Goal: Task Accomplishment & Management: Manage account settings

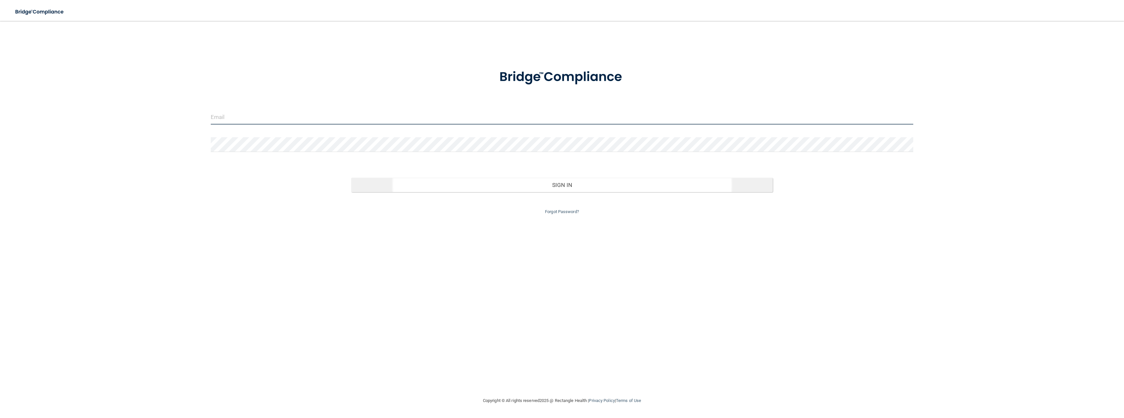
type input "[EMAIL_ADDRESS][DOMAIN_NAME]"
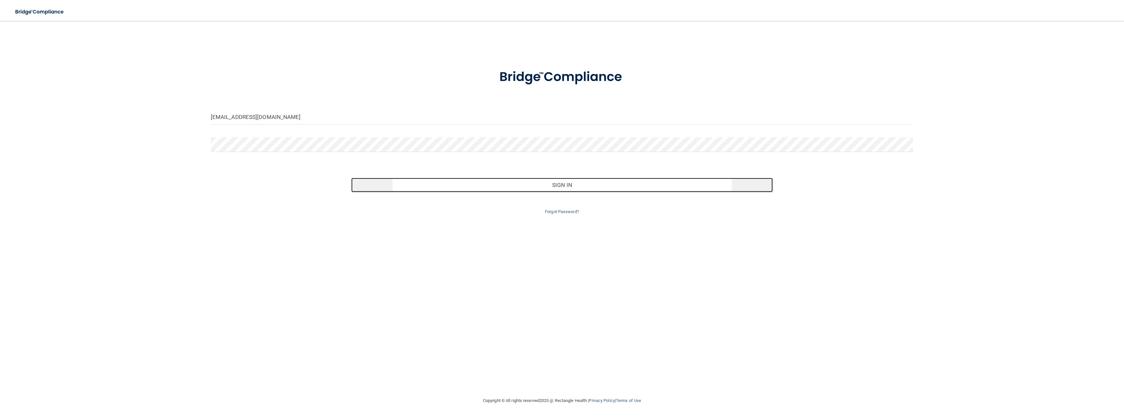
click at [561, 184] on button "Sign In" at bounding box center [561, 185] width 421 height 14
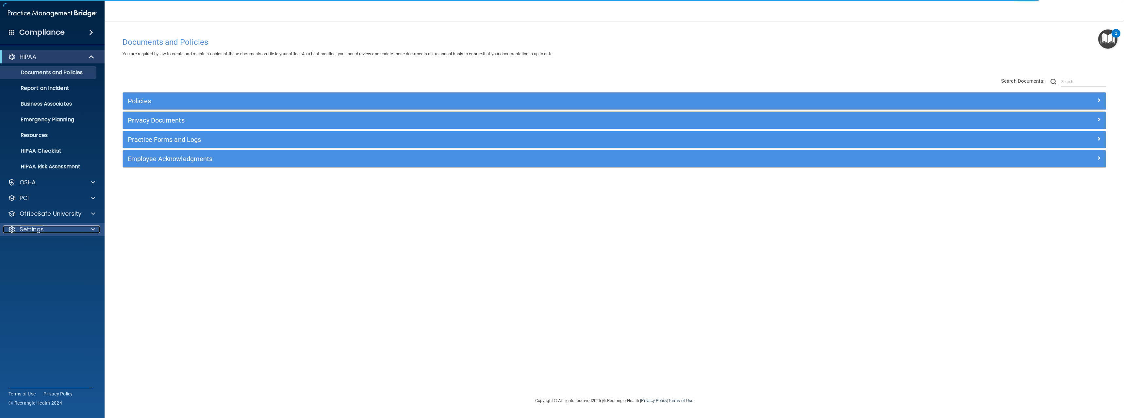
click at [46, 228] on div "Settings" at bounding box center [43, 229] width 81 height 8
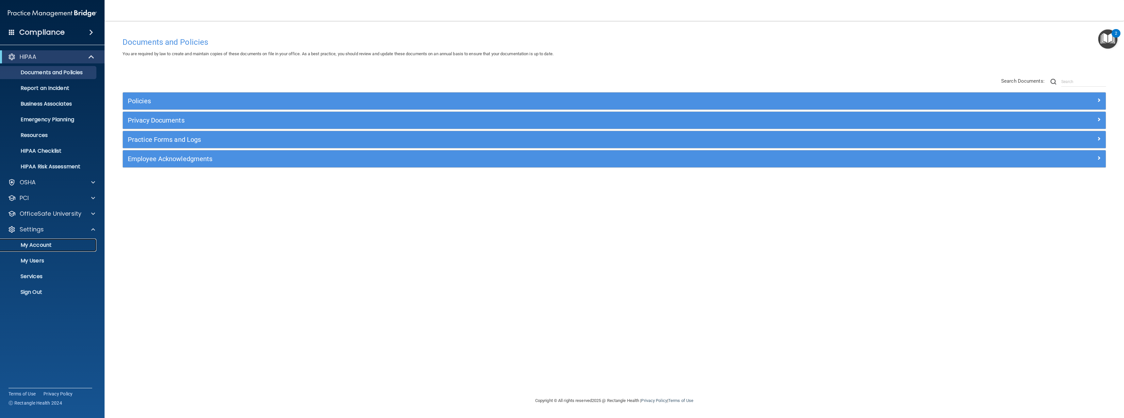
click at [45, 244] on p "My Account" at bounding box center [48, 245] width 89 height 7
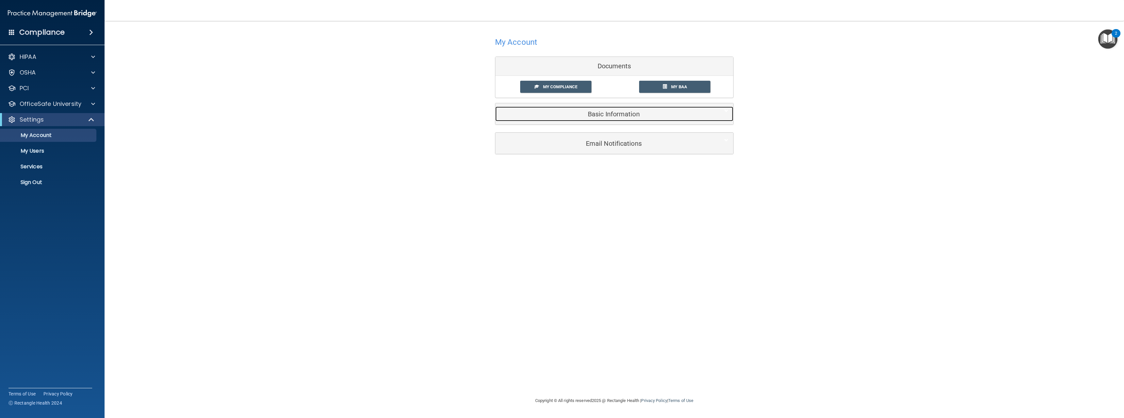
click at [639, 113] on h5 "Basic Information" at bounding box center [604, 113] width 208 height 7
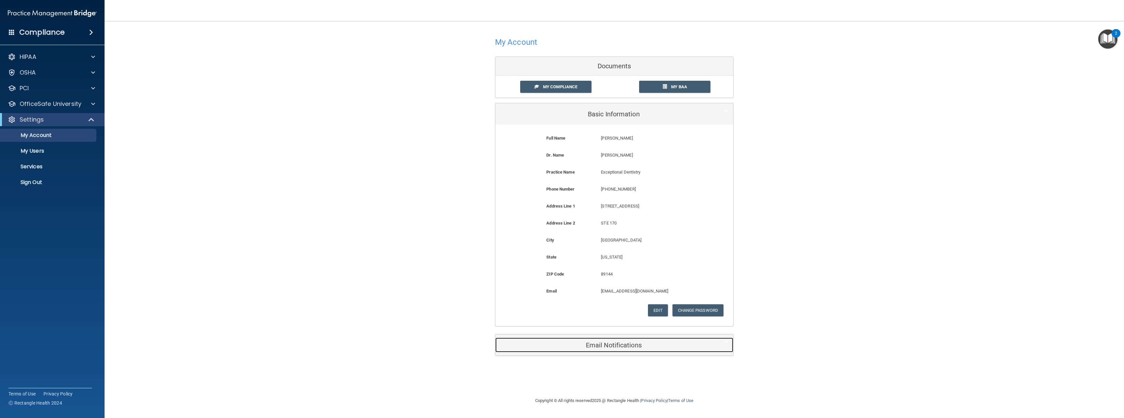
click at [606, 346] on h5 "Email Notifications" at bounding box center [604, 344] width 208 height 7
click at [353, 231] on div "My Account Documents My Compliance My Compliance My BAA Basic Information Full …" at bounding box center [614, 282] width 993 height 510
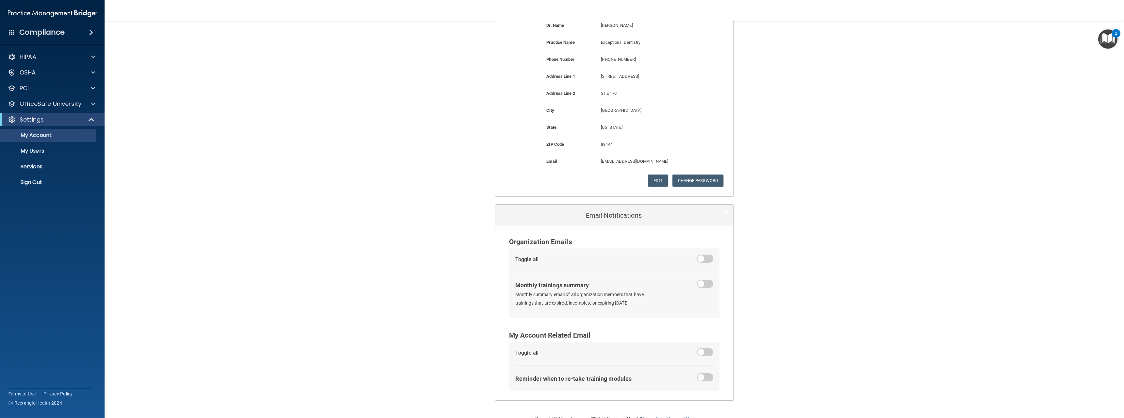
scroll to position [146, 0]
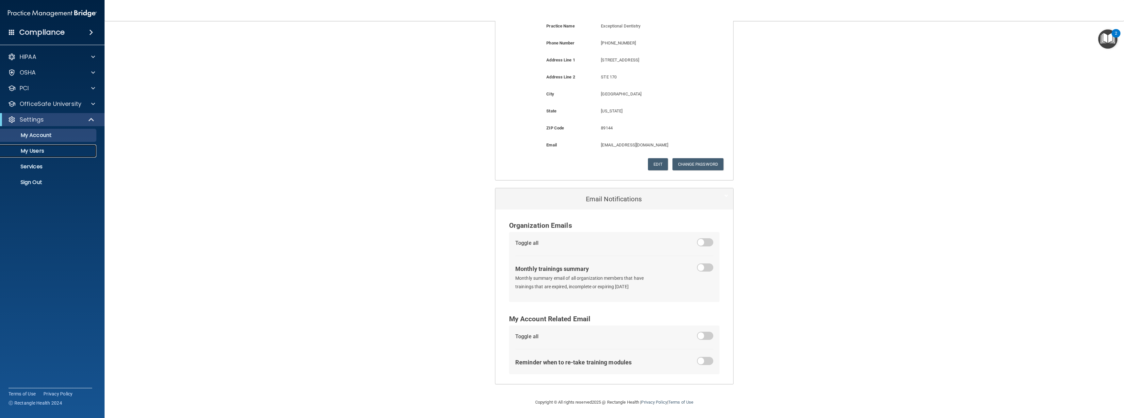
click at [29, 152] on p "My Users" at bounding box center [48, 151] width 89 height 7
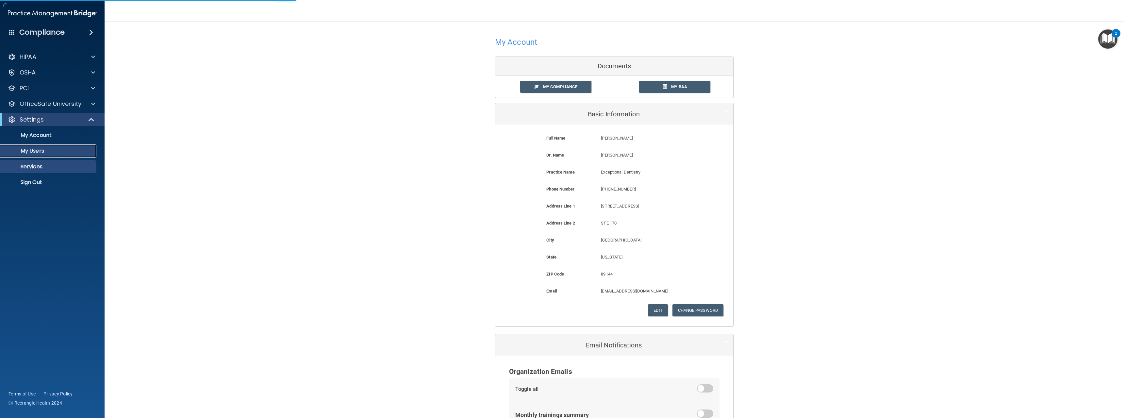
select select "20"
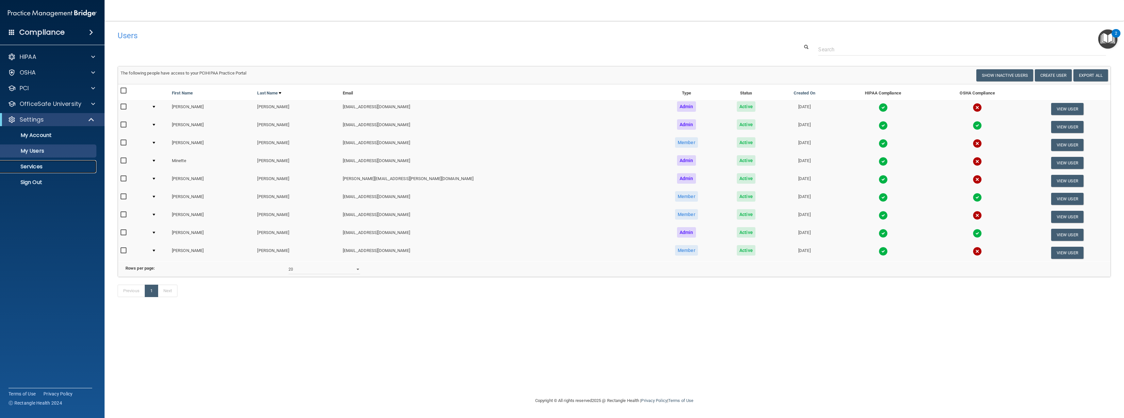
click at [26, 162] on link "Services" at bounding box center [44, 166] width 103 height 13
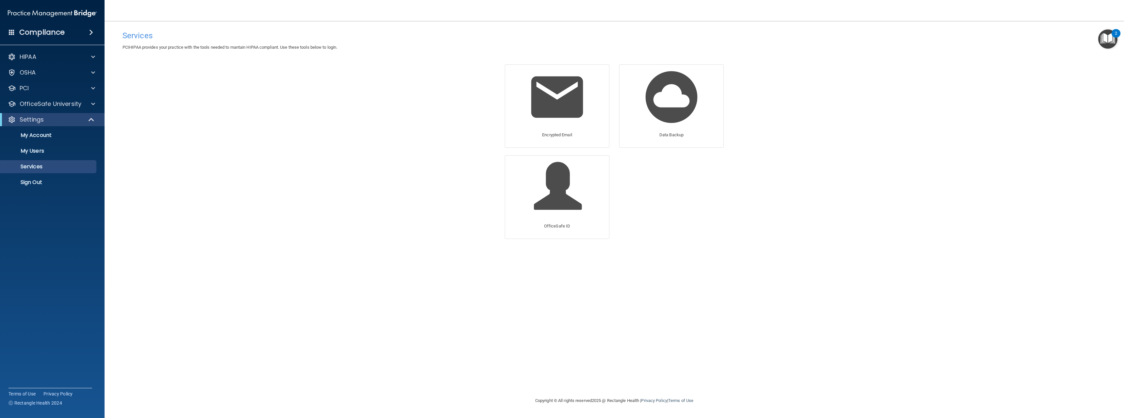
click at [90, 33] on span at bounding box center [91, 32] width 4 height 8
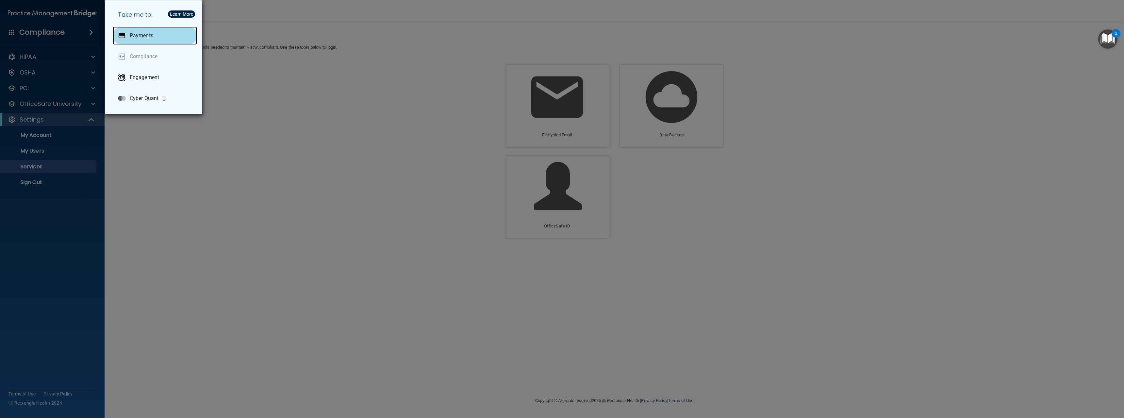
click at [127, 33] on div "Payments" at bounding box center [155, 35] width 84 height 18
click at [292, 114] on div "Take me to: Payments Compliance Engagement Cyber Quant" at bounding box center [562, 209] width 1124 height 418
